Goal: Find contact information: Find contact information

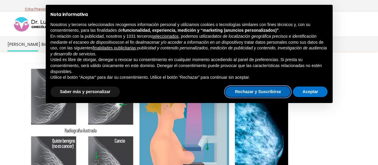
click at [280, 89] on button "Rechazar y Suscribirse" at bounding box center [257, 91] width 65 height 11
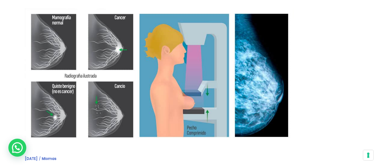
scroll to position [60, 0]
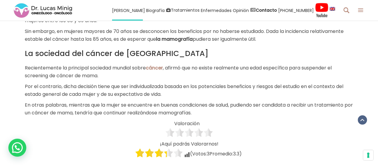
scroll to position [366, 0]
